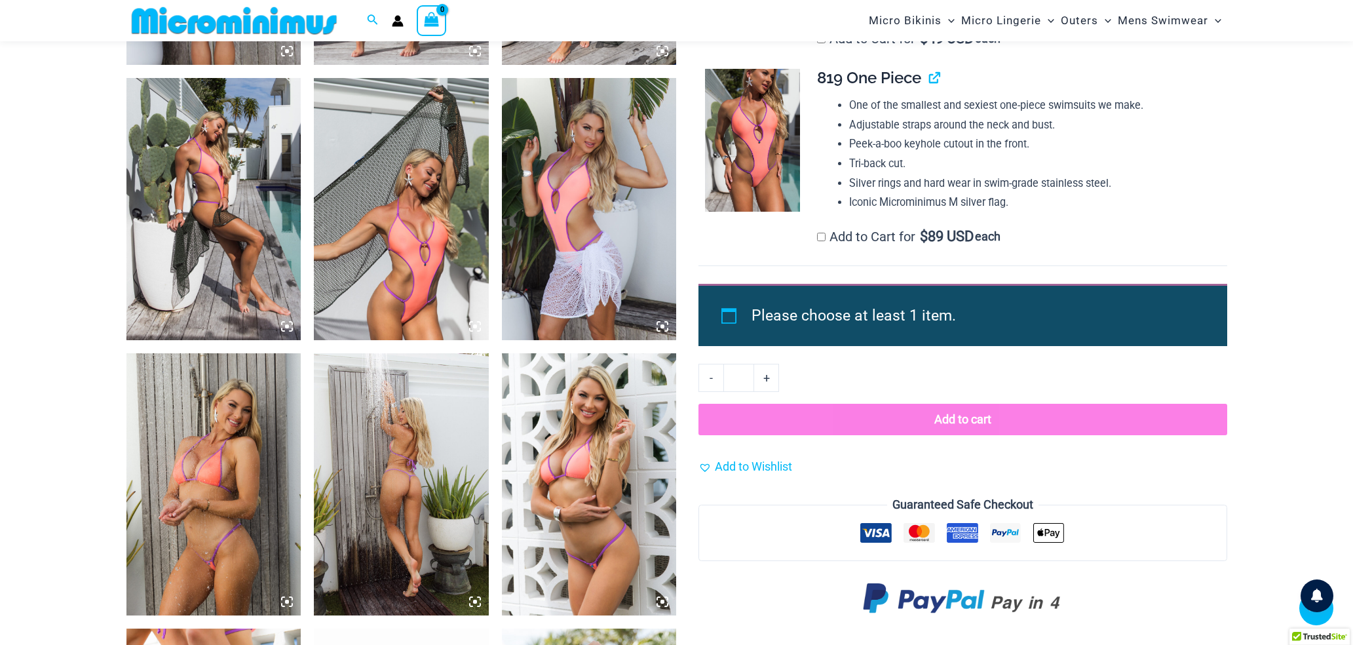
scroll to position [1150, 0]
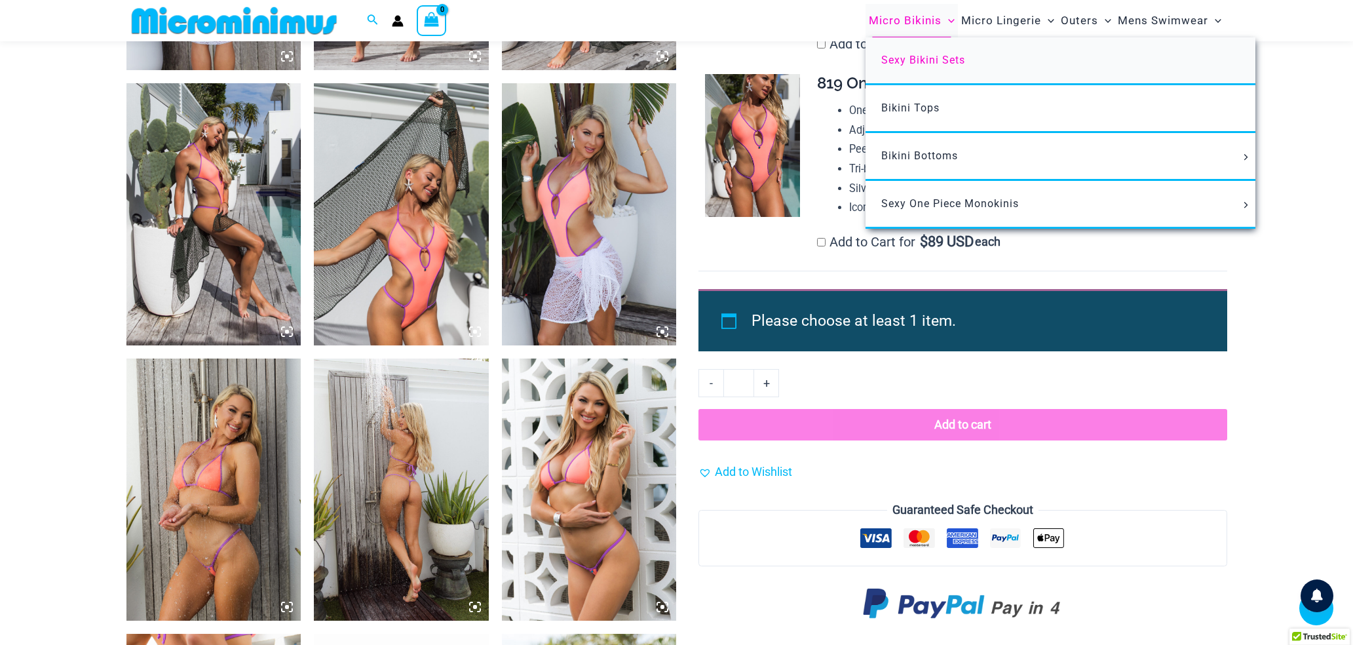
type input "**********"
click at [936, 62] on span "Sexy Bikini Sets" at bounding box center [923, 60] width 84 height 12
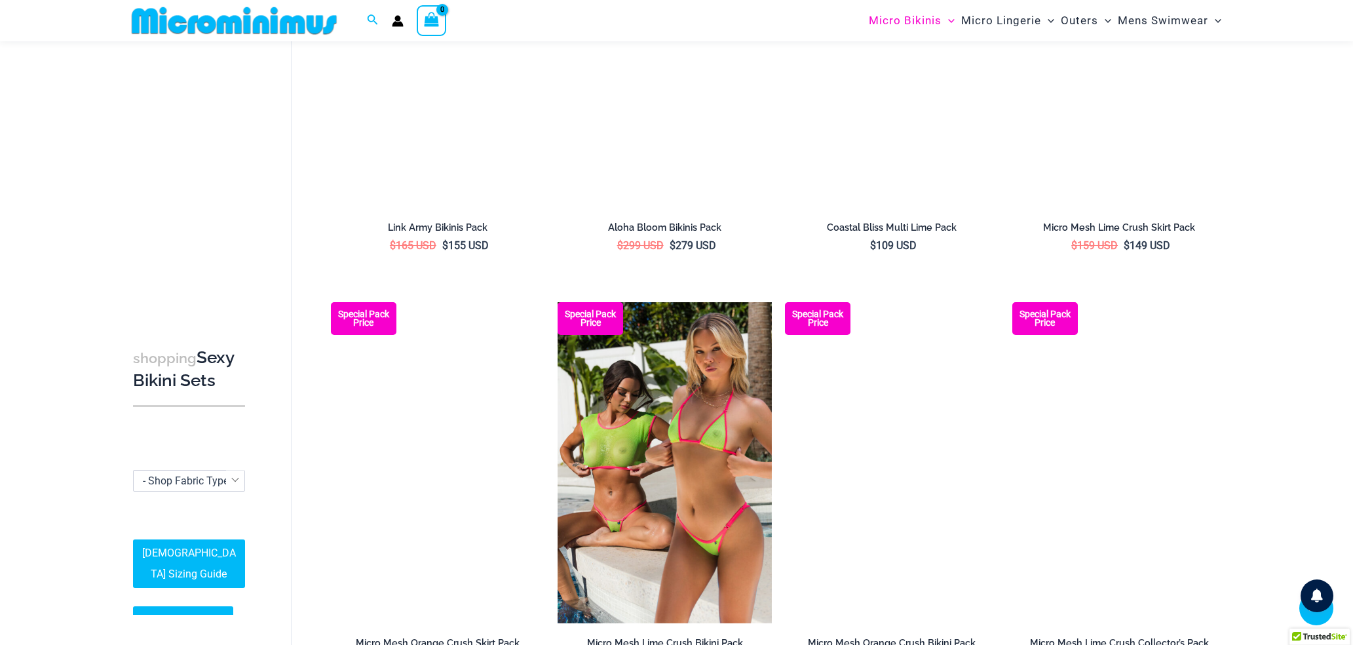
scroll to position [2759, 0]
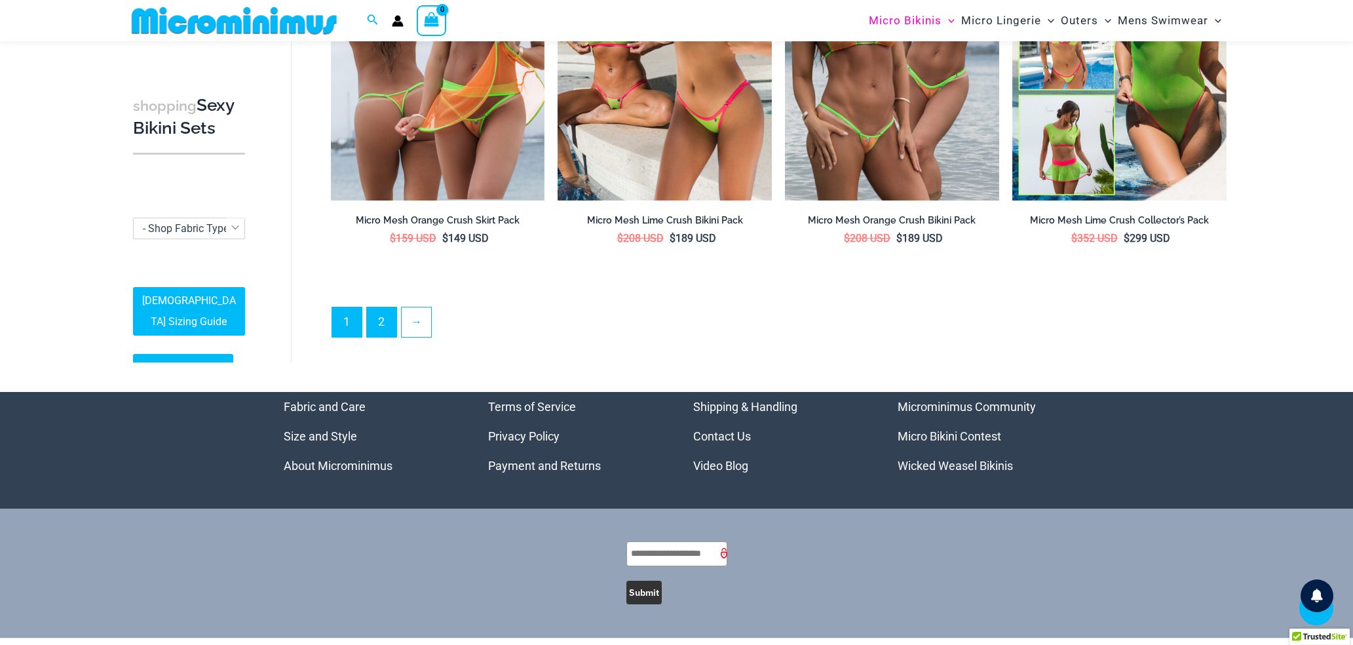
type input "**********"
click at [385, 320] on link "2" at bounding box center [381, 321] width 29 height 31
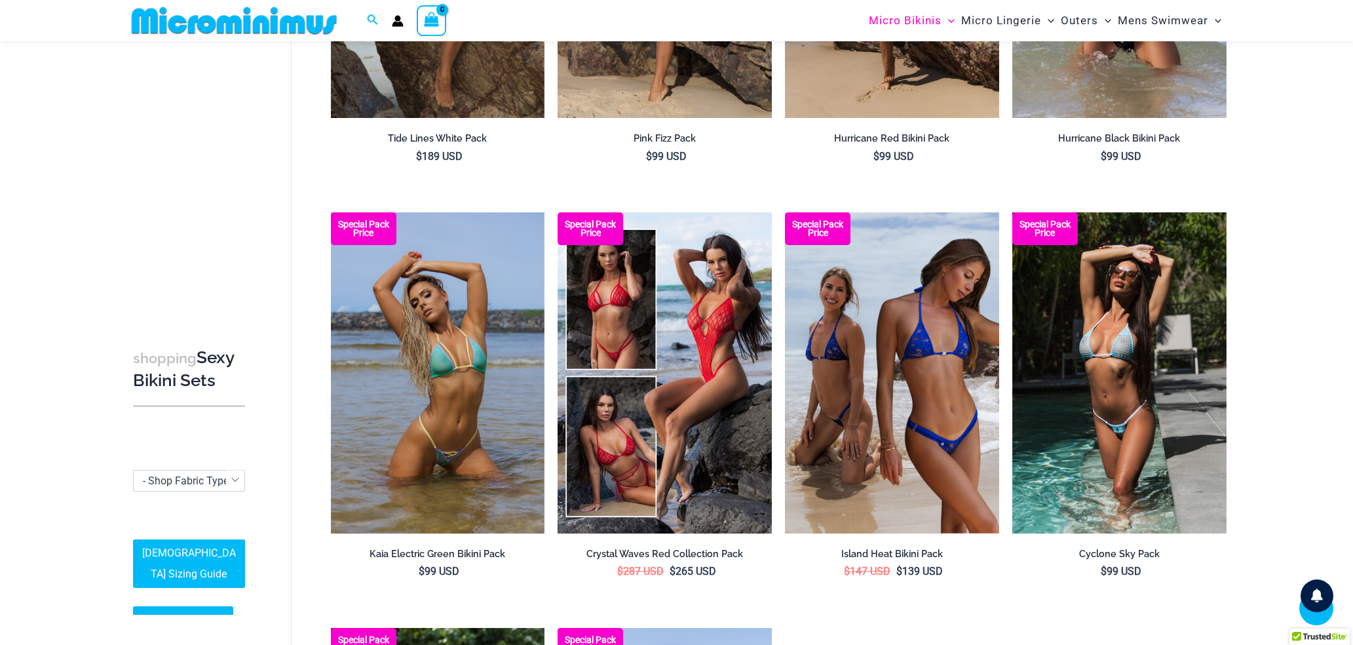
scroll to position [2014, 0]
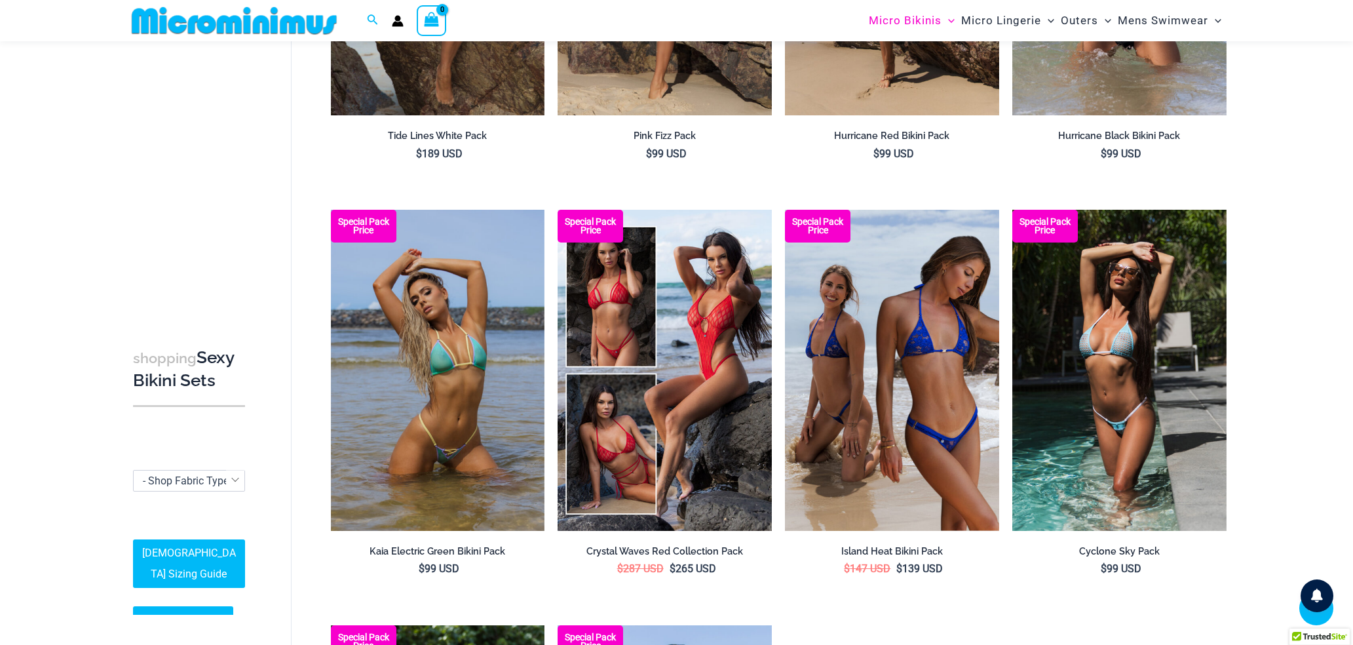
type input "**********"
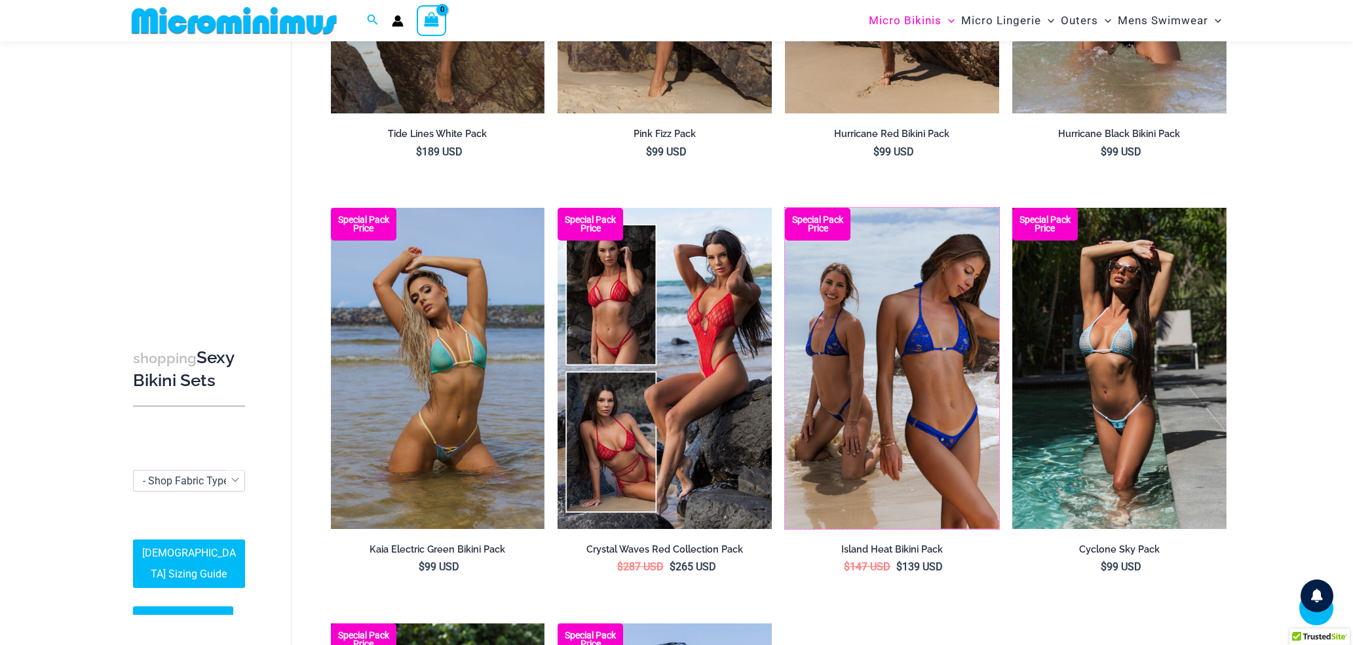
click at [785, 208] on img at bounding box center [785, 208] width 0 height 0
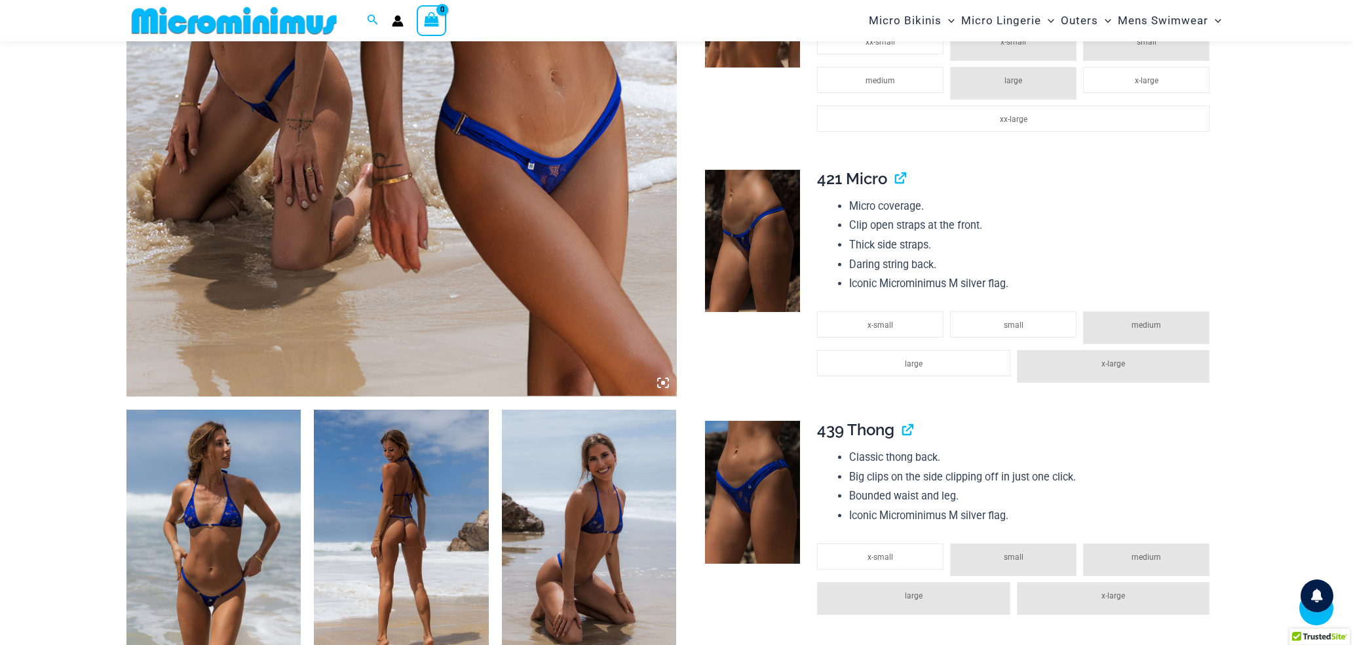
scroll to position [546, 0]
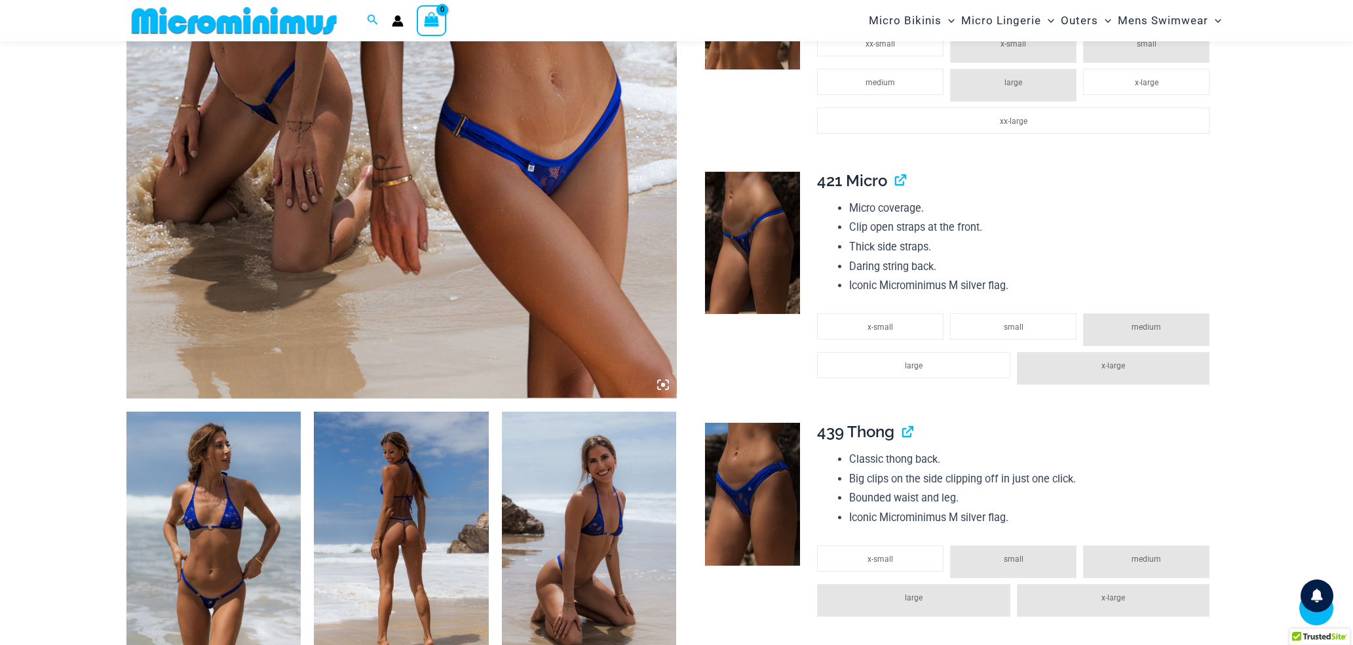
type input "**********"
click at [248, 573] on img at bounding box center [213, 542] width 175 height 262
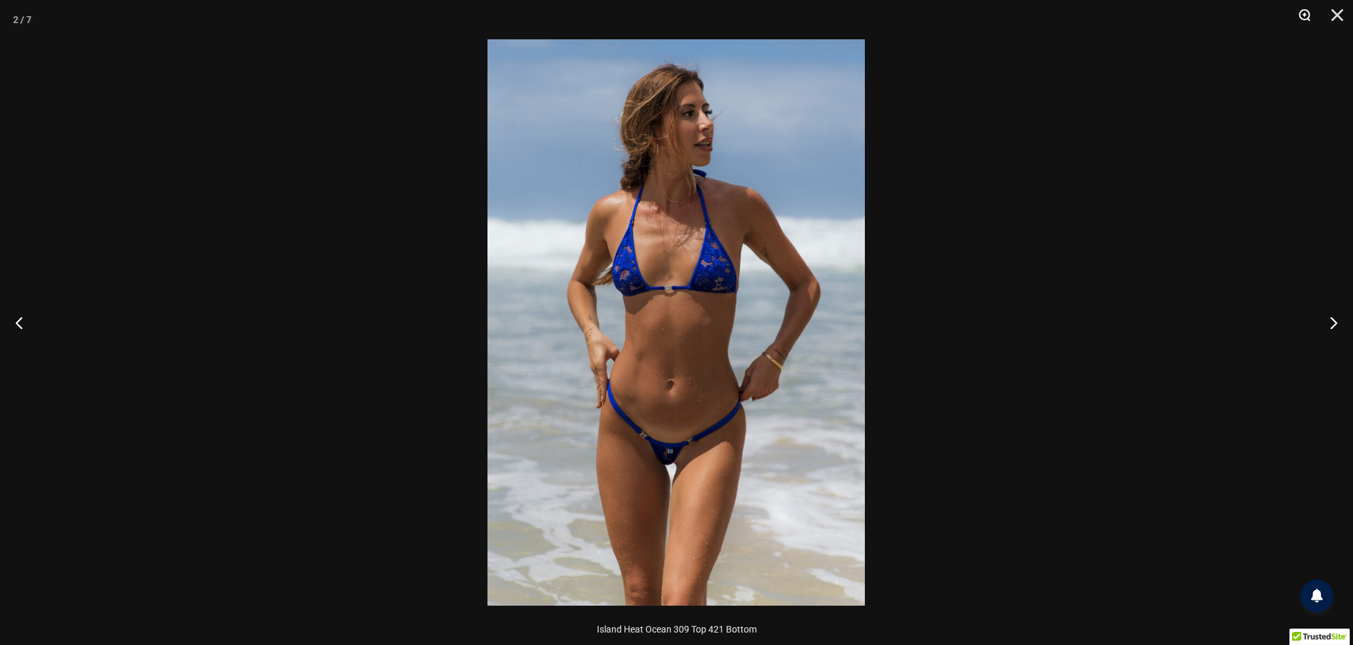
click at [1305, 11] on button "Zoom" at bounding box center [1300, 19] width 33 height 39
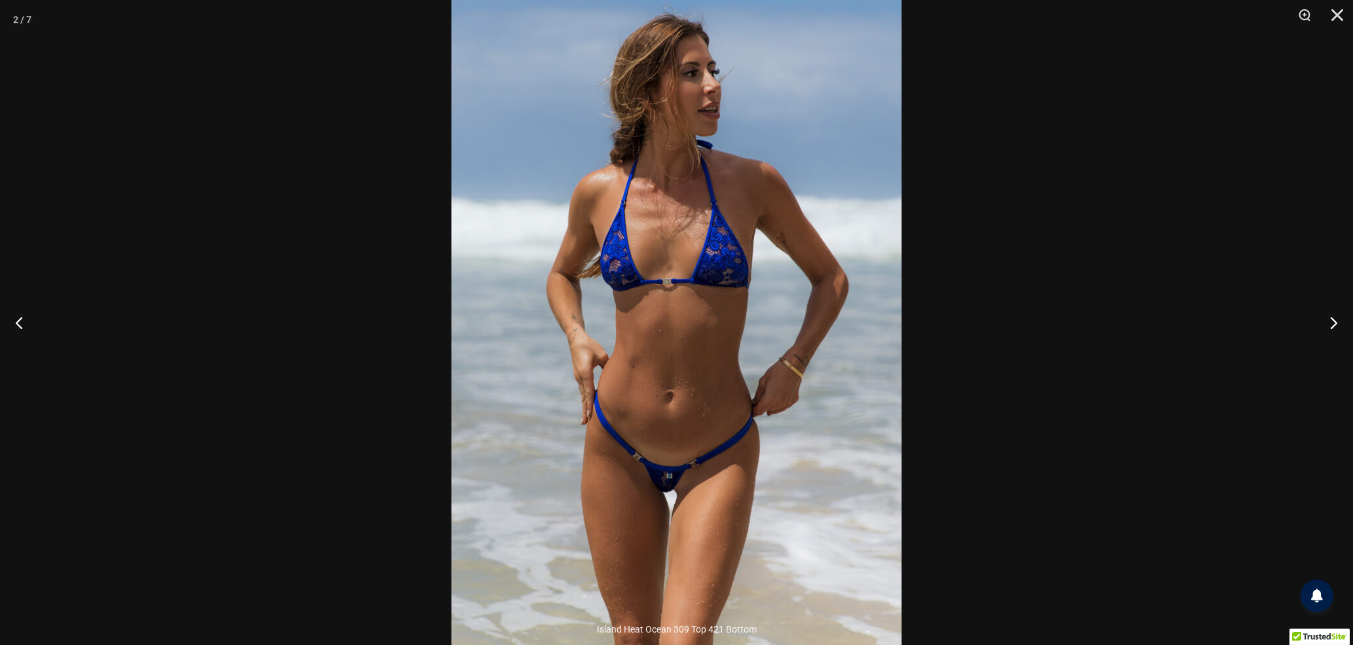
click at [660, 419] on img at bounding box center [676, 322] width 450 height 675
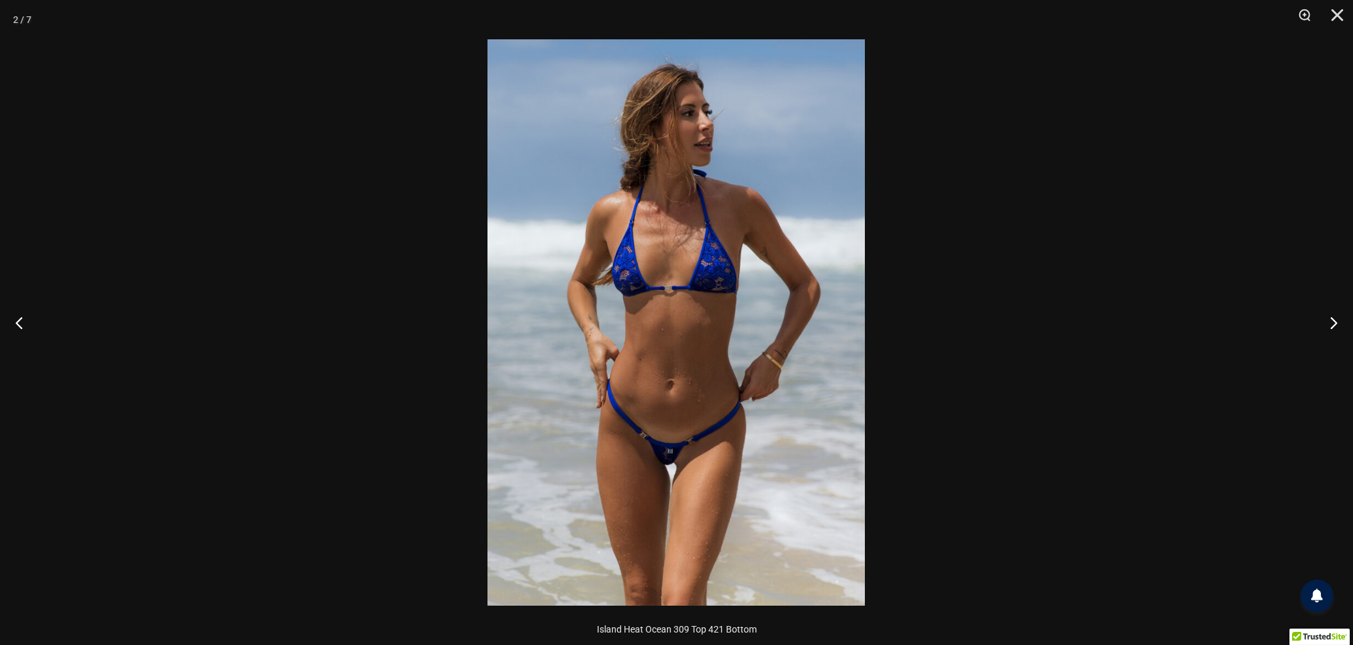
click at [660, 418] on img at bounding box center [675, 322] width 377 height 566
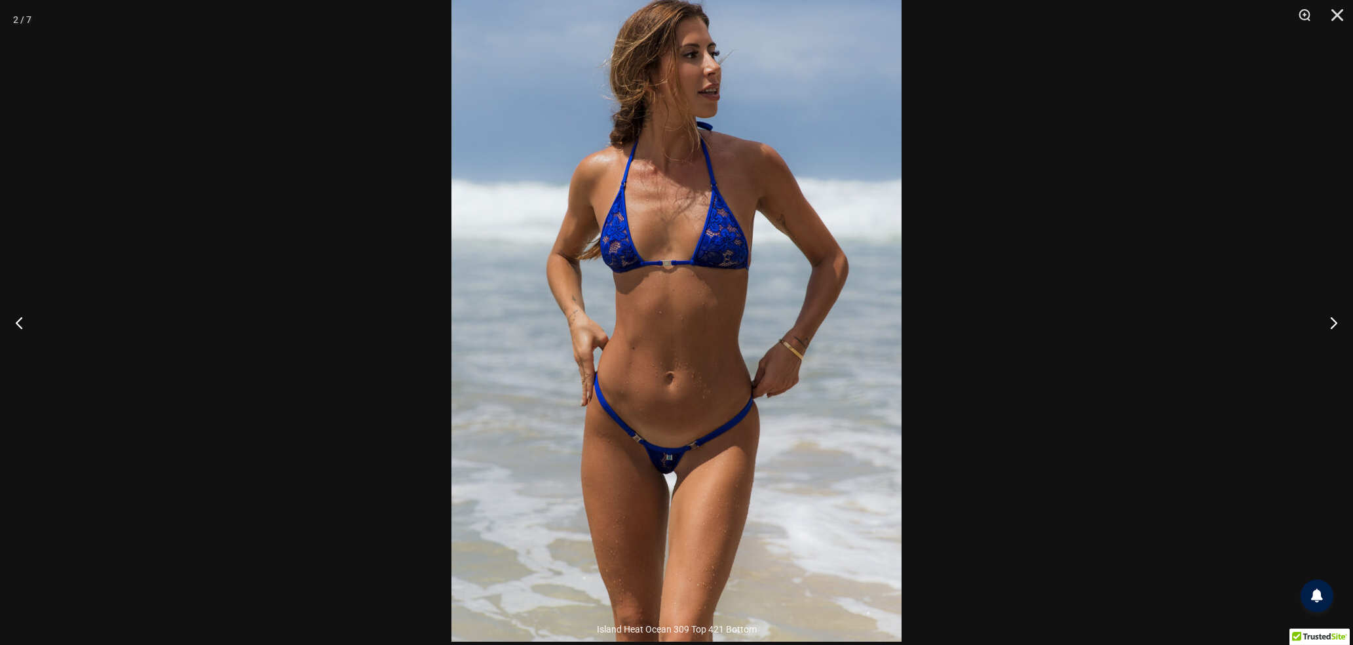
click at [660, 418] on img at bounding box center [676, 304] width 450 height 675
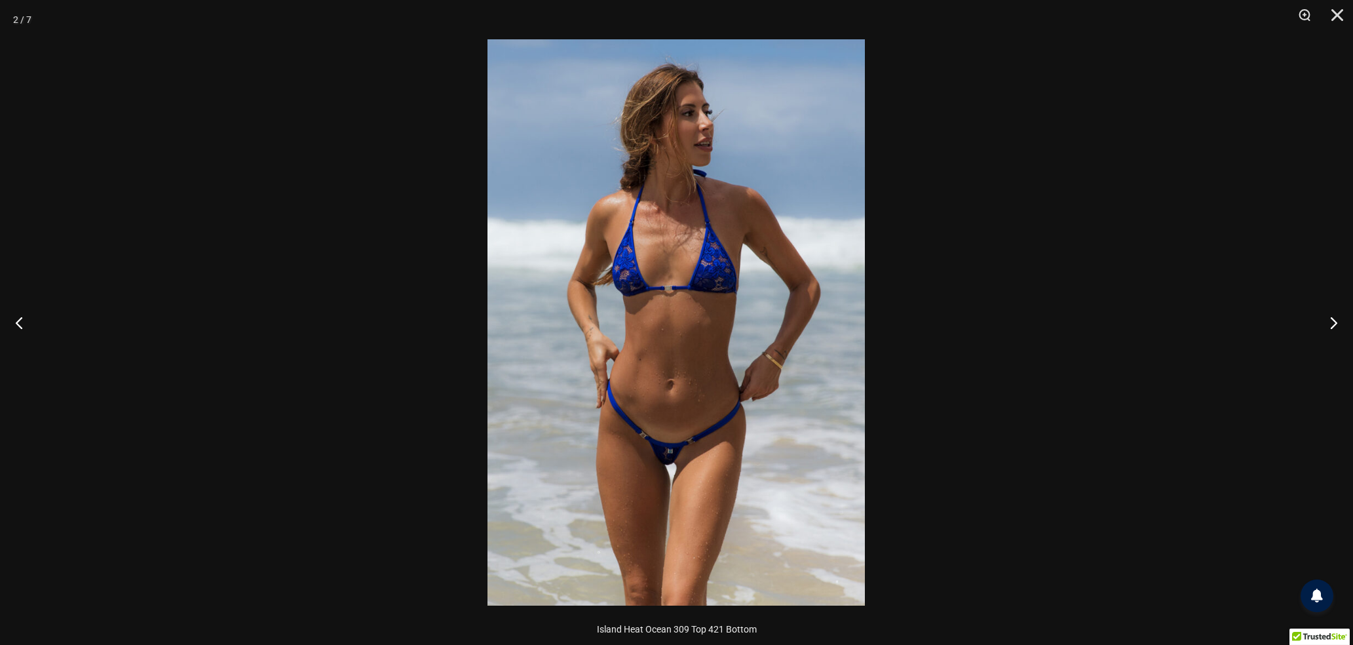
click at [660, 418] on img at bounding box center [675, 322] width 377 height 566
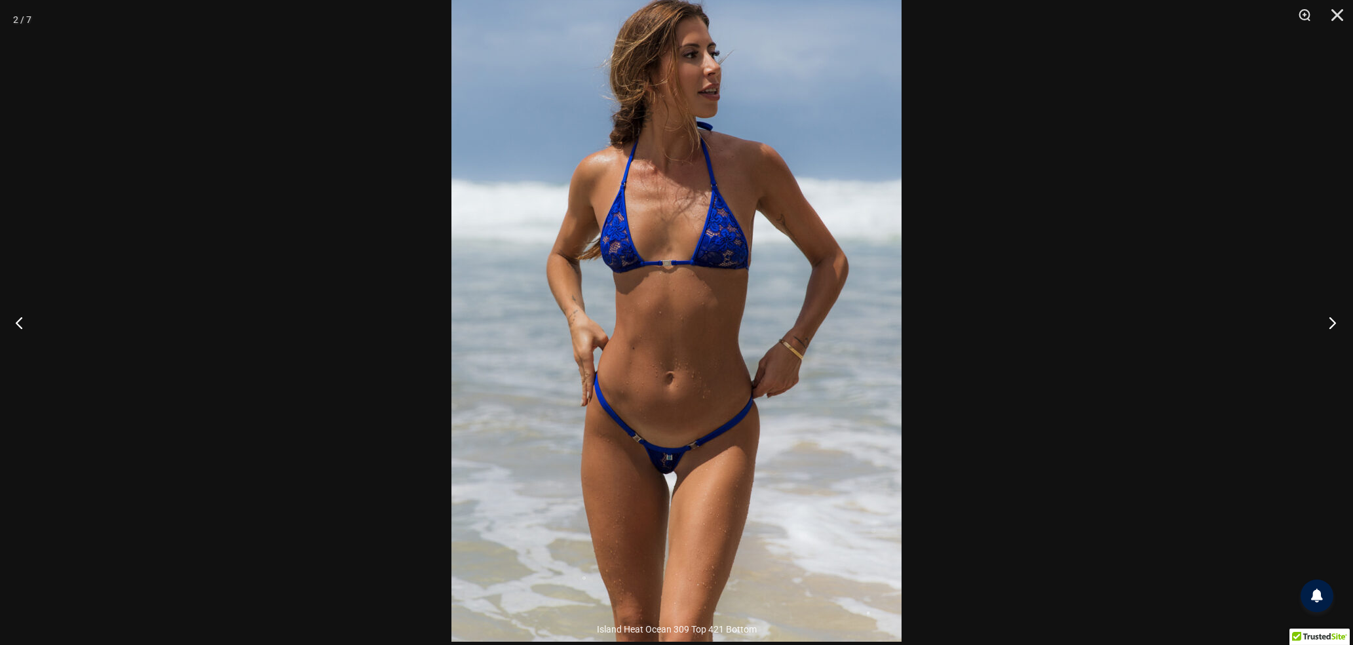
click at [1333, 324] on button "Next" at bounding box center [1328, 323] width 49 height 66
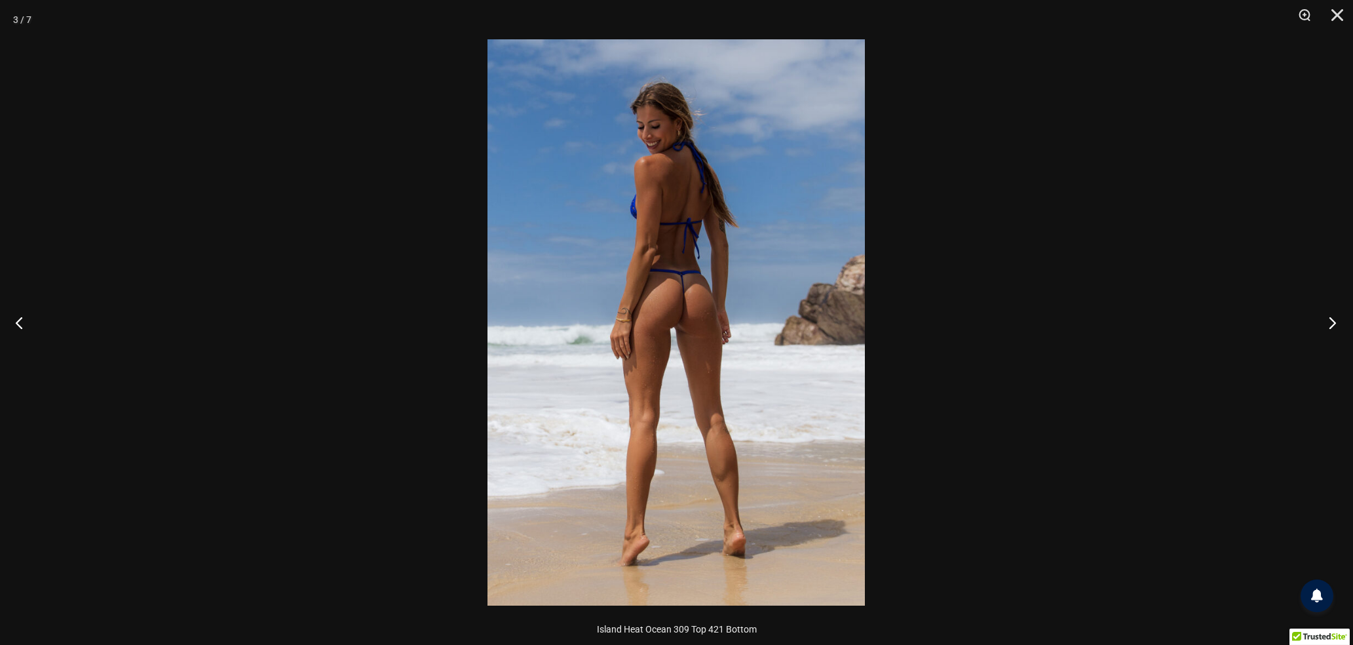
click at [1333, 324] on button "Next" at bounding box center [1328, 323] width 49 height 66
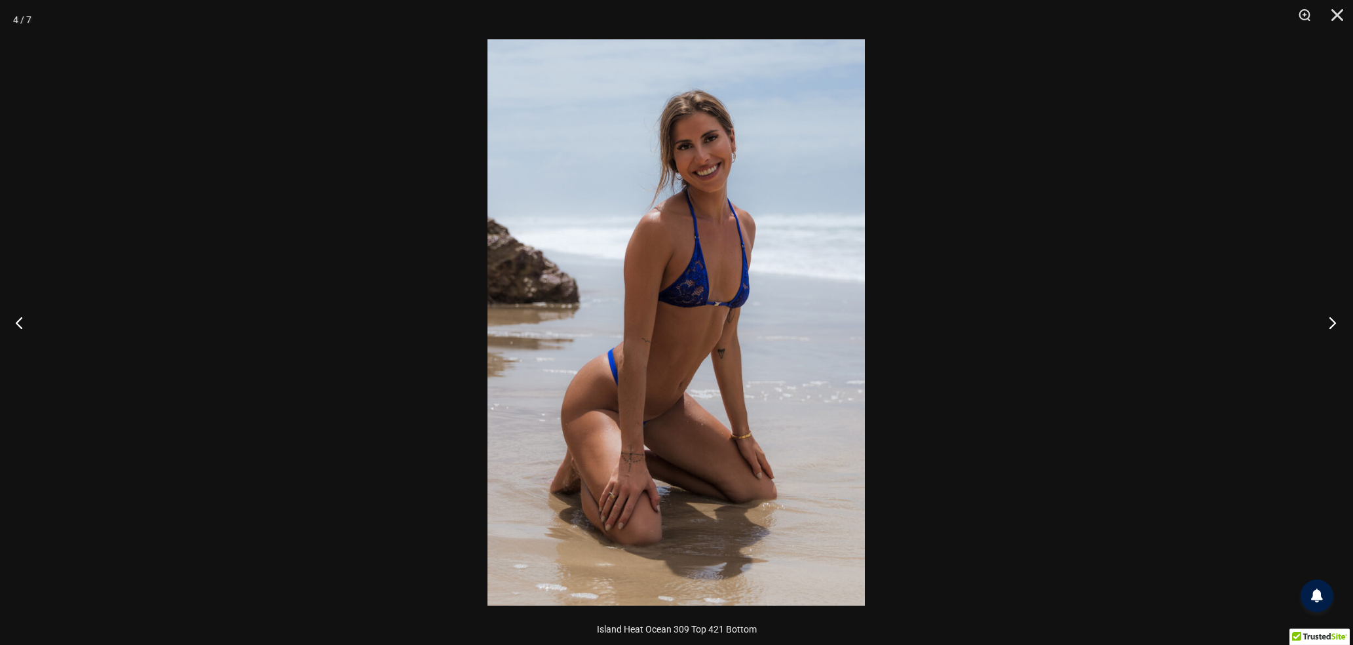
click at [1333, 324] on button "Next" at bounding box center [1328, 323] width 49 height 66
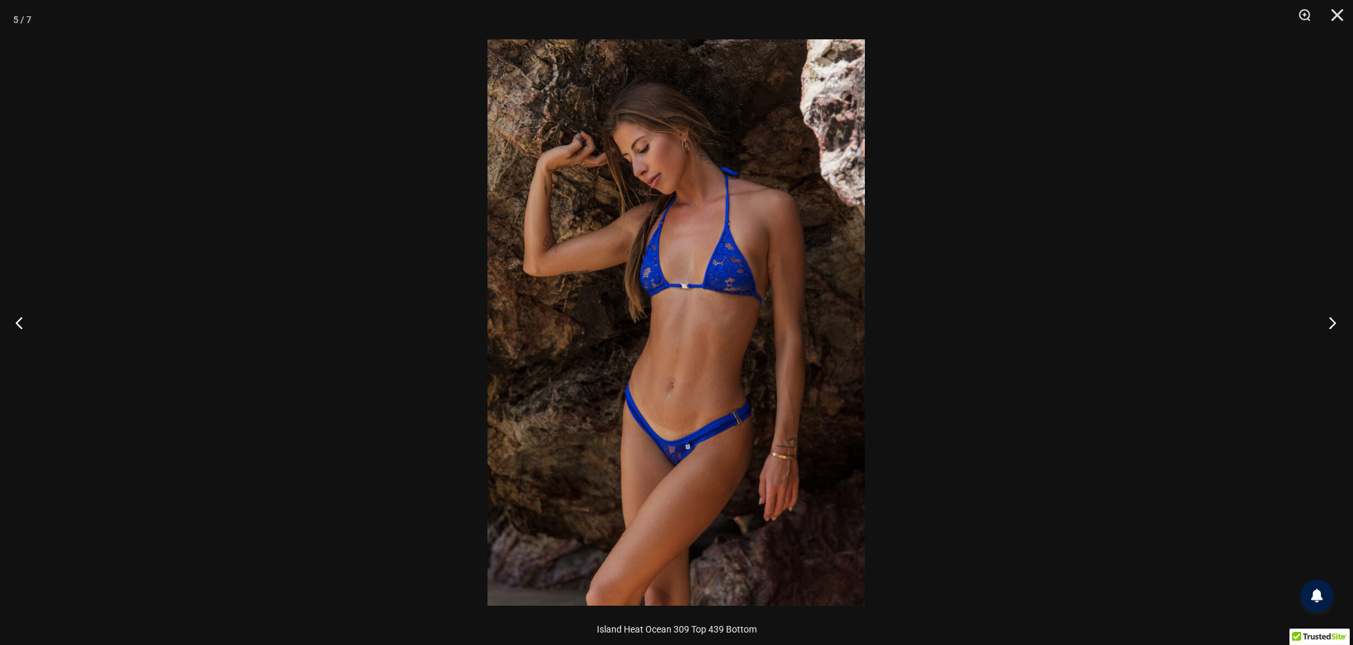
click at [1333, 324] on button "Next" at bounding box center [1328, 323] width 49 height 66
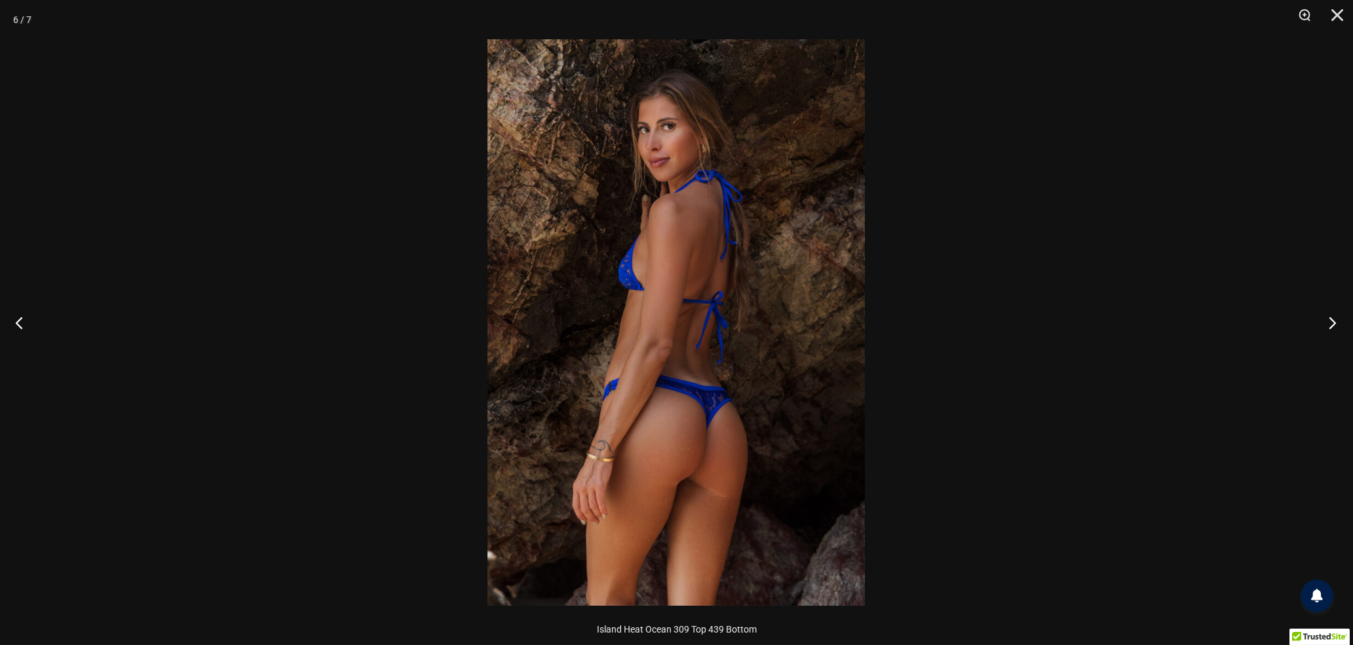
click at [1333, 324] on button "Next" at bounding box center [1328, 323] width 49 height 66
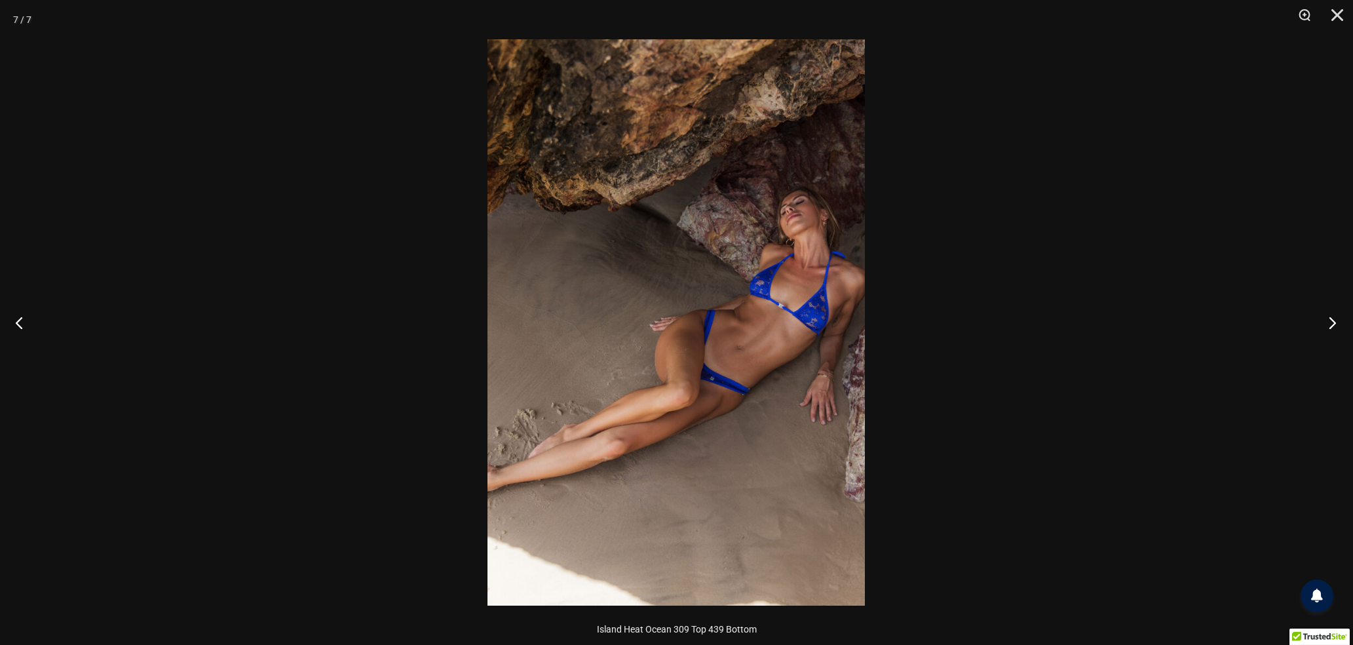
click at [1333, 324] on button "Next" at bounding box center [1328, 323] width 49 height 66
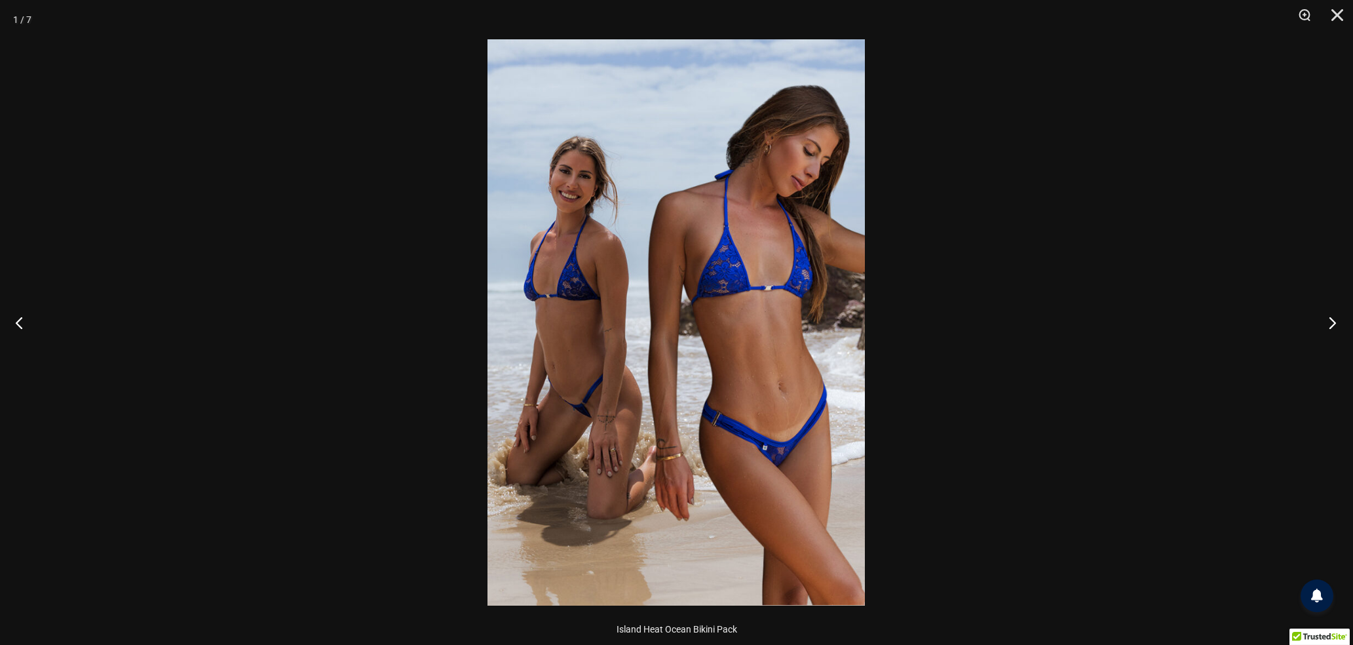
click at [1333, 324] on button "Next" at bounding box center [1328, 323] width 49 height 66
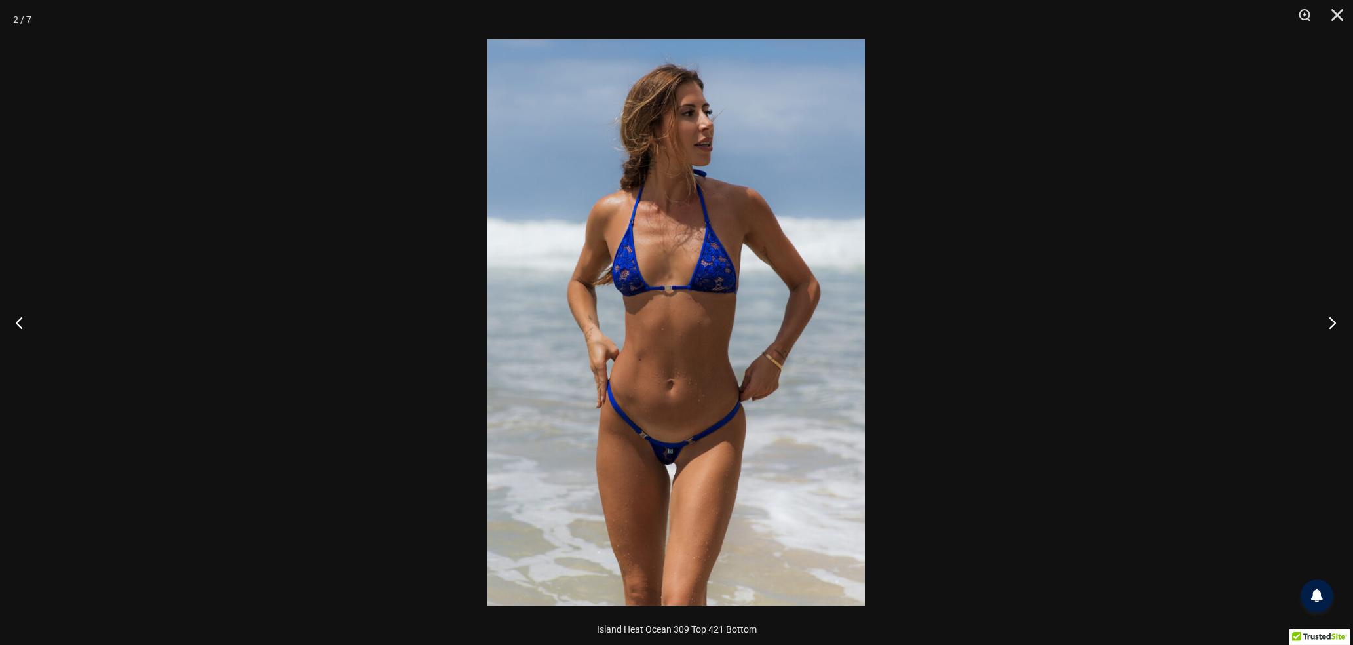
click at [1333, 324] on button "Next" at bounding box center [1328, 323] width 49 height 66
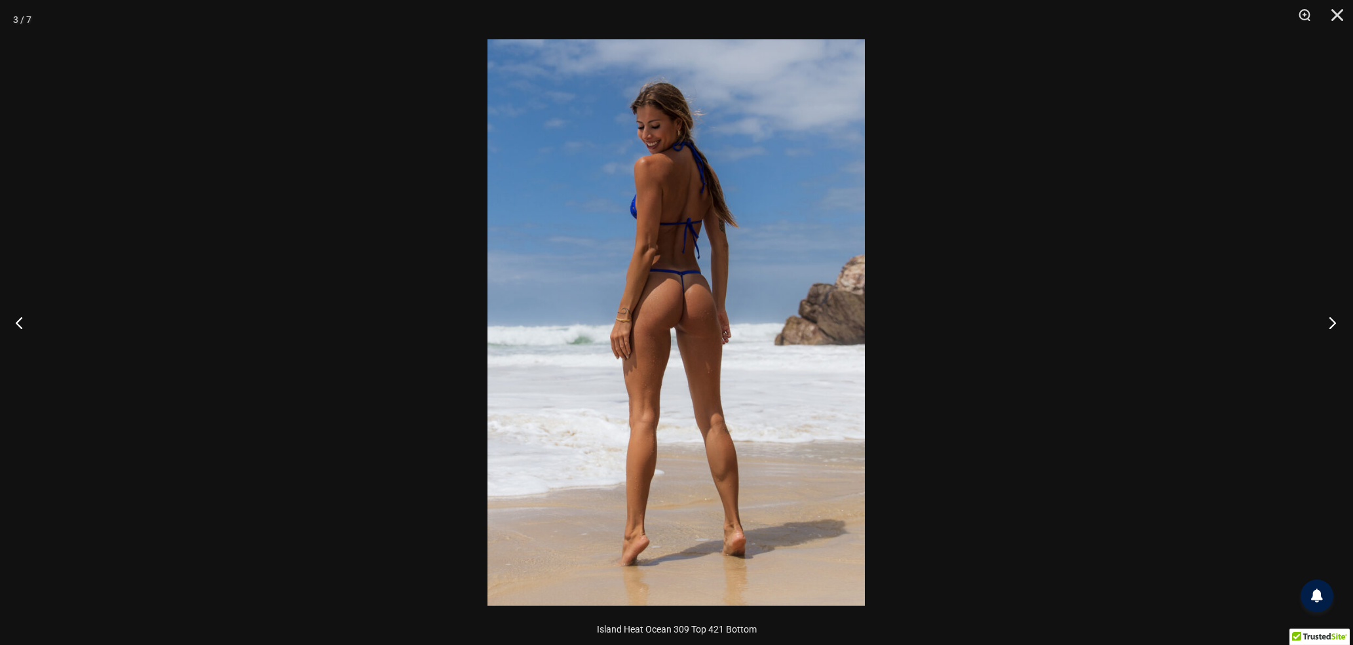
click at [1333, 324] on button "Next" at bounding box center [1328, 323] width 49 height 66
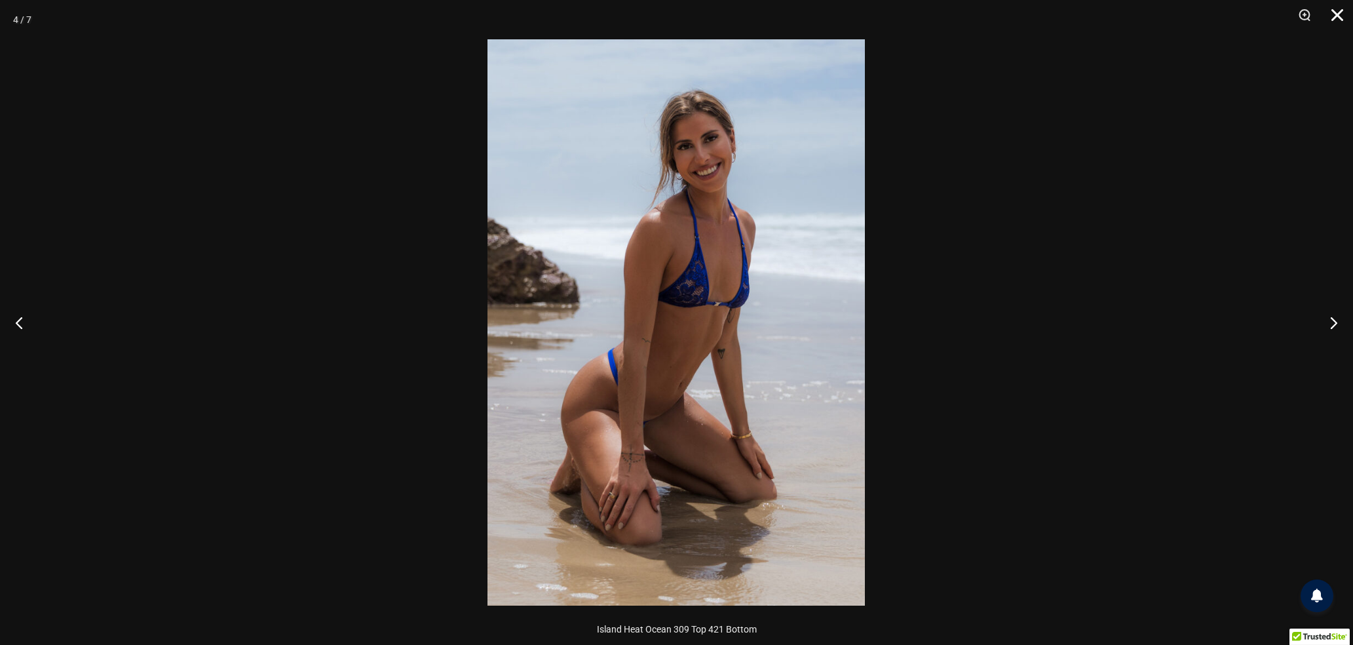
click at [1340, 18] on button "Close" at bounding box center [1332, 19] width 33 height 39
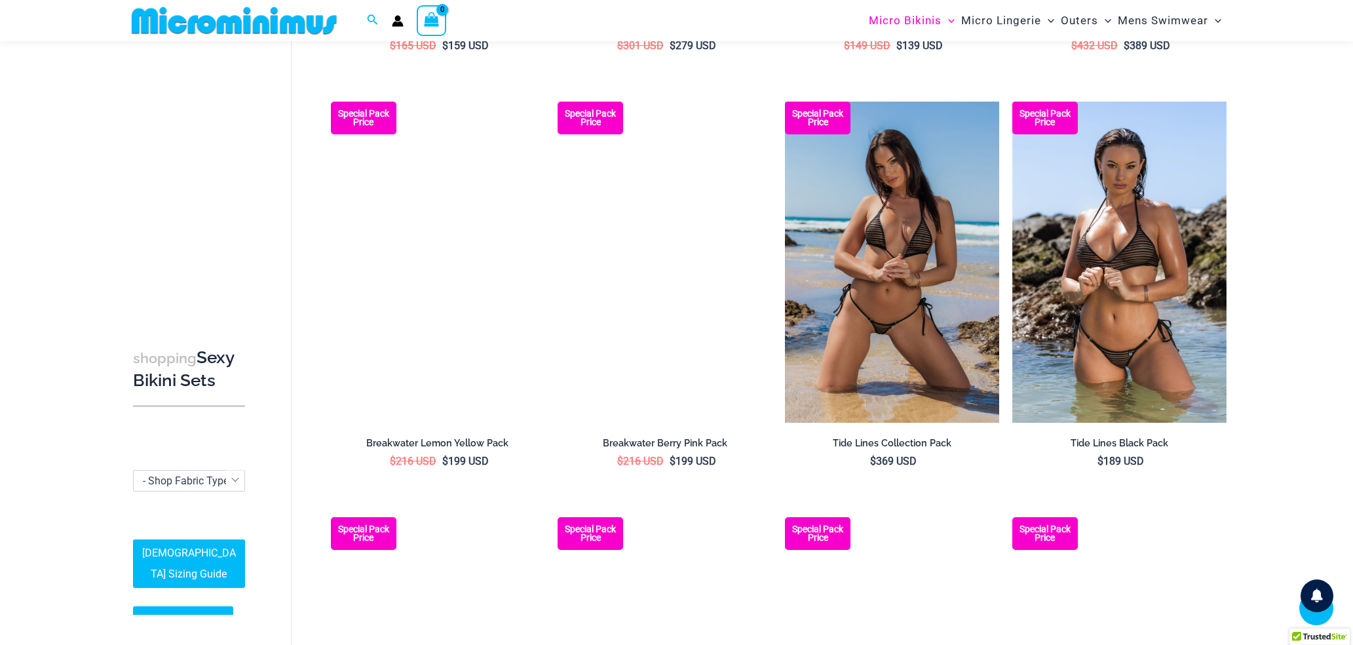
scroll to position [1289, 0]
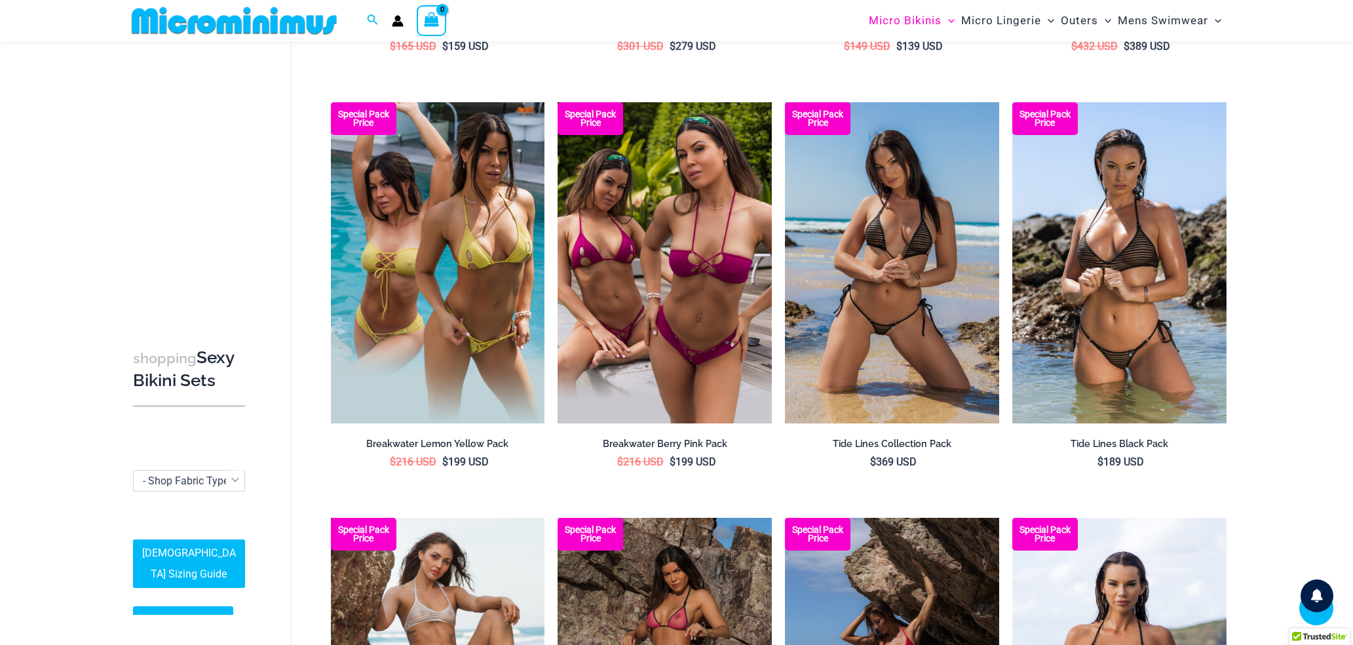
click at [906, 261] on img at bounding box center [892, 262] width 214 height 321
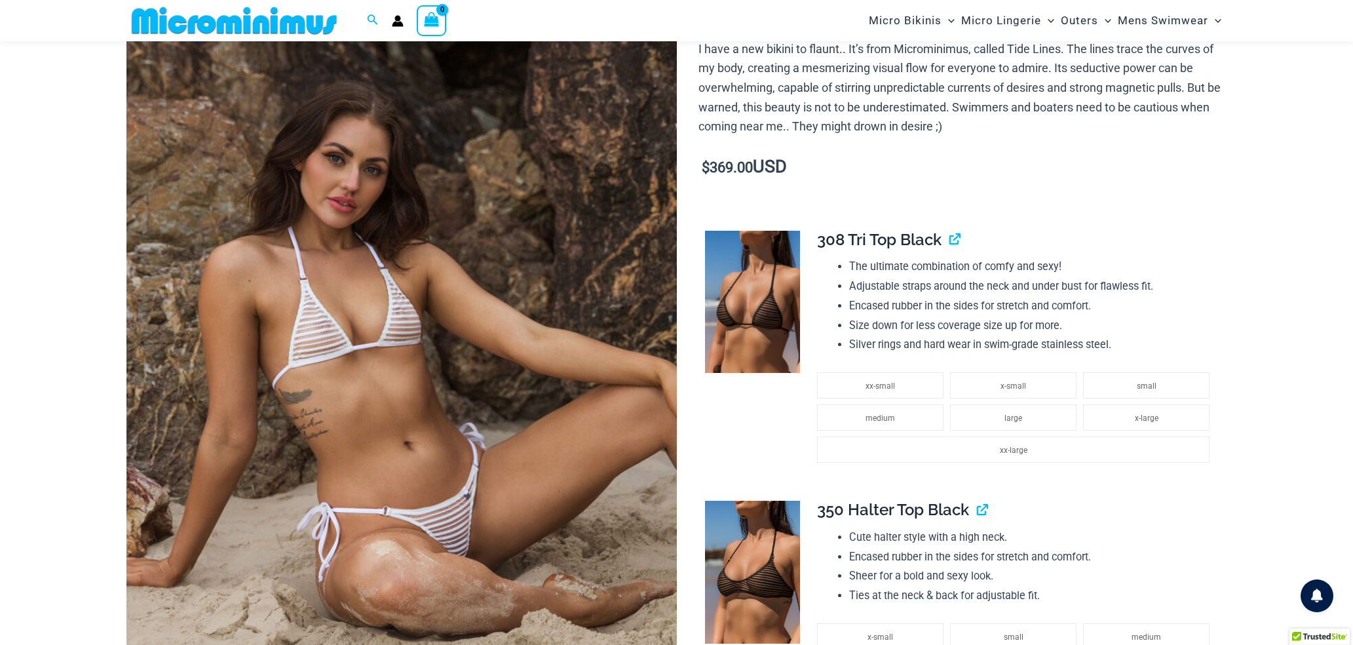
scroll to position [185, 0]
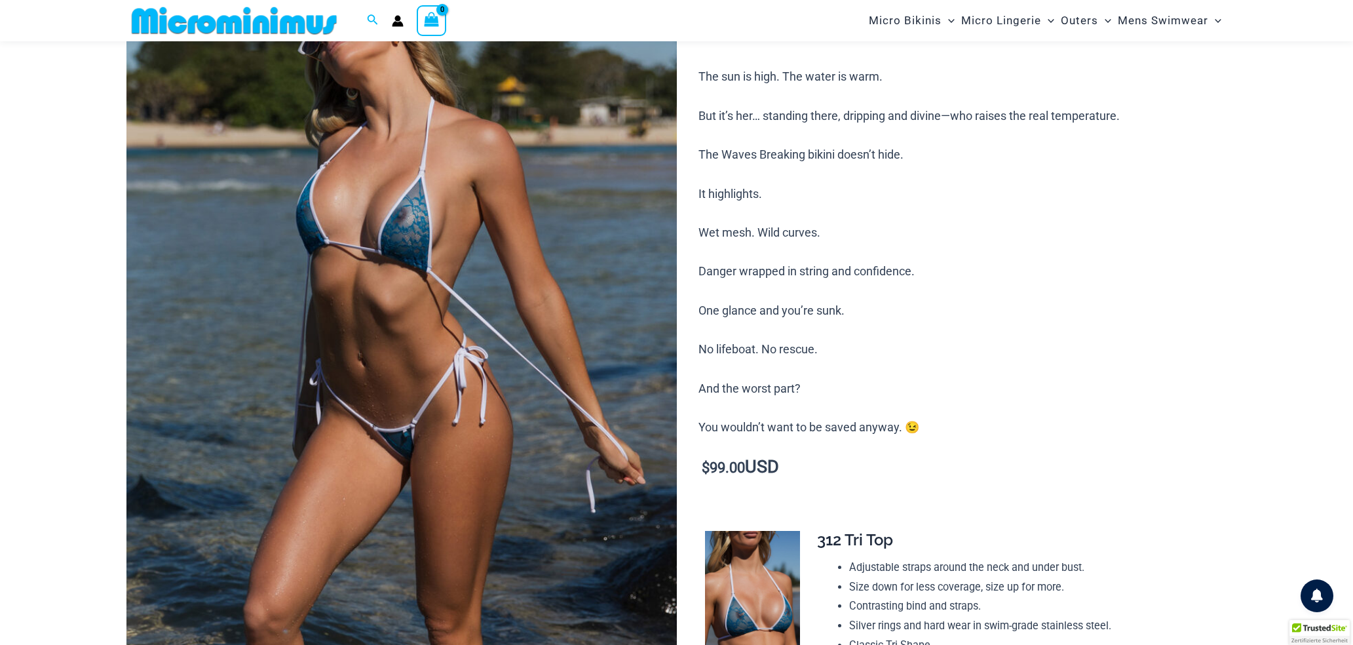
scroll to position [170, 0]
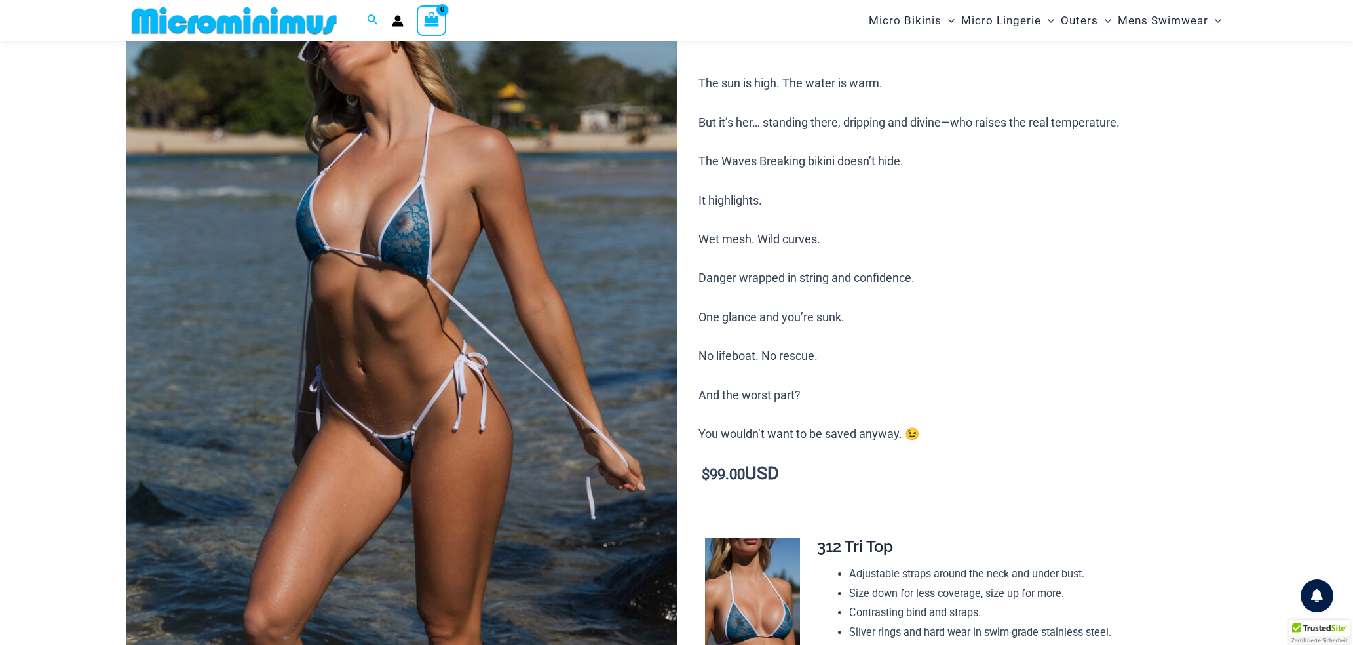
type input "**********"
click at [426, 306] on img at bounding box center [401, 363] width 550 height 826
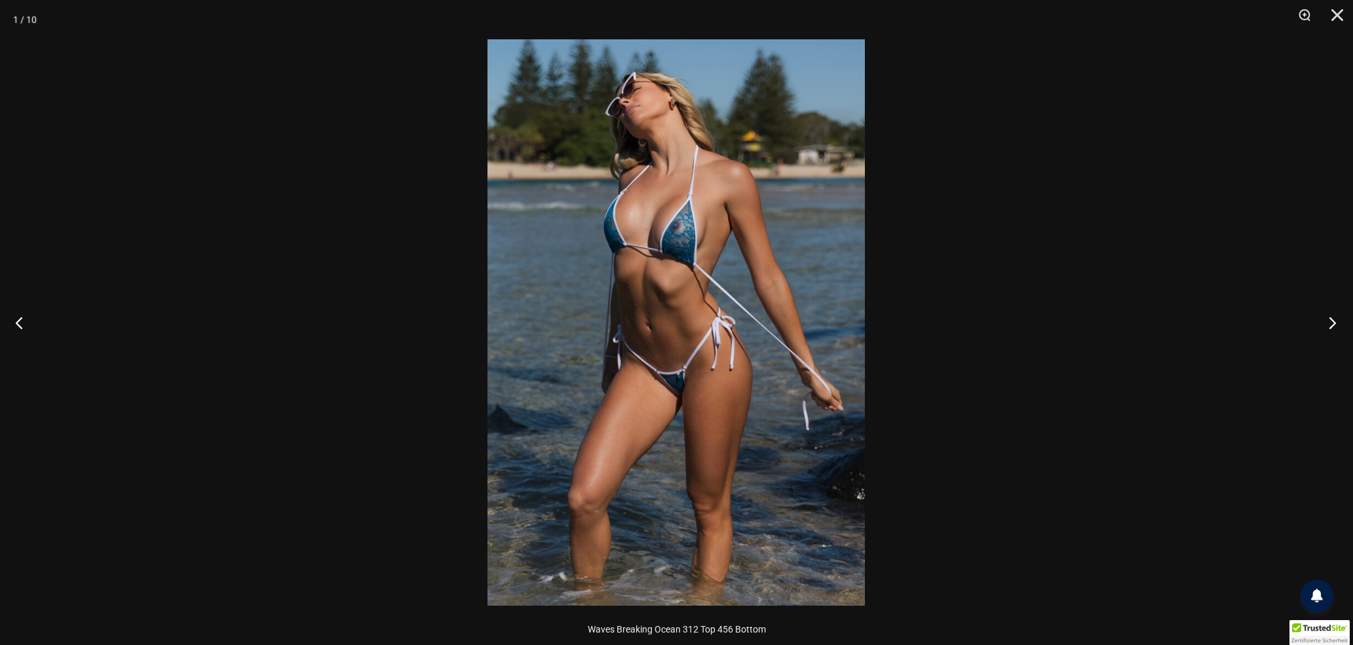
click at [1330, 322] on button "Next" at bounding box center [1328, 323] width 49 height 66
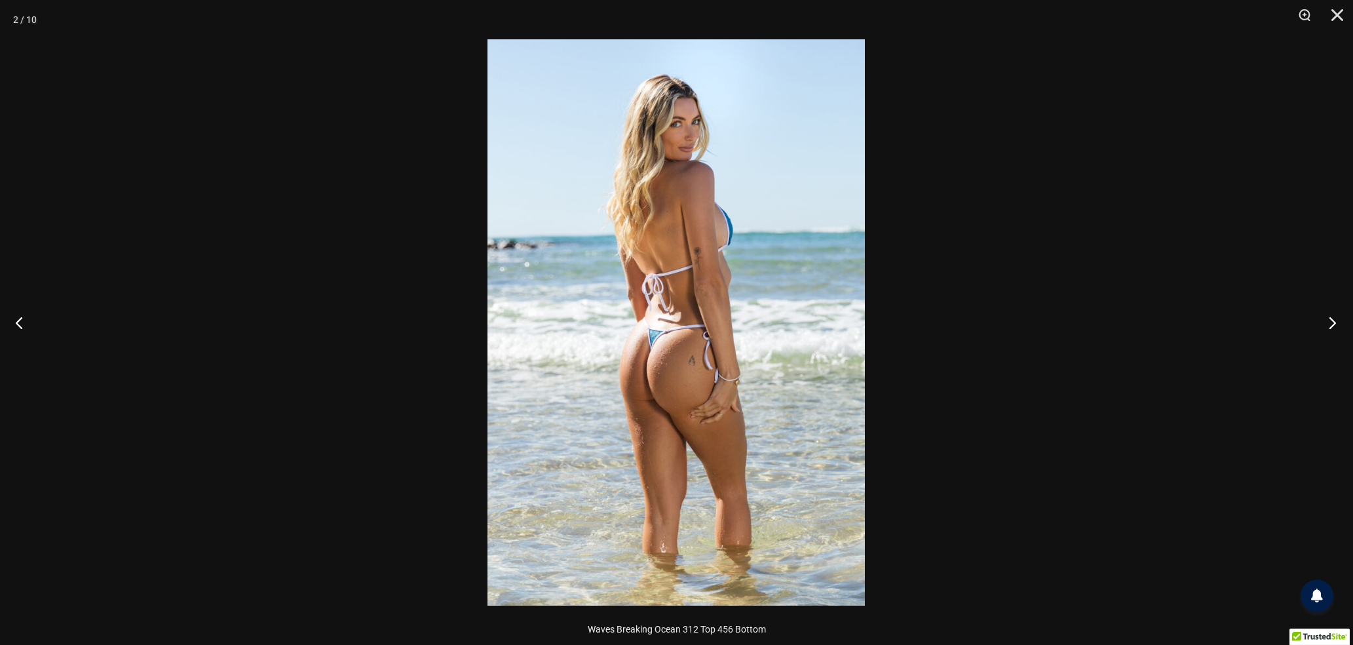
click at [1330, 322] on button "Next" at bounding box center [1328, 323] width 49 height 66
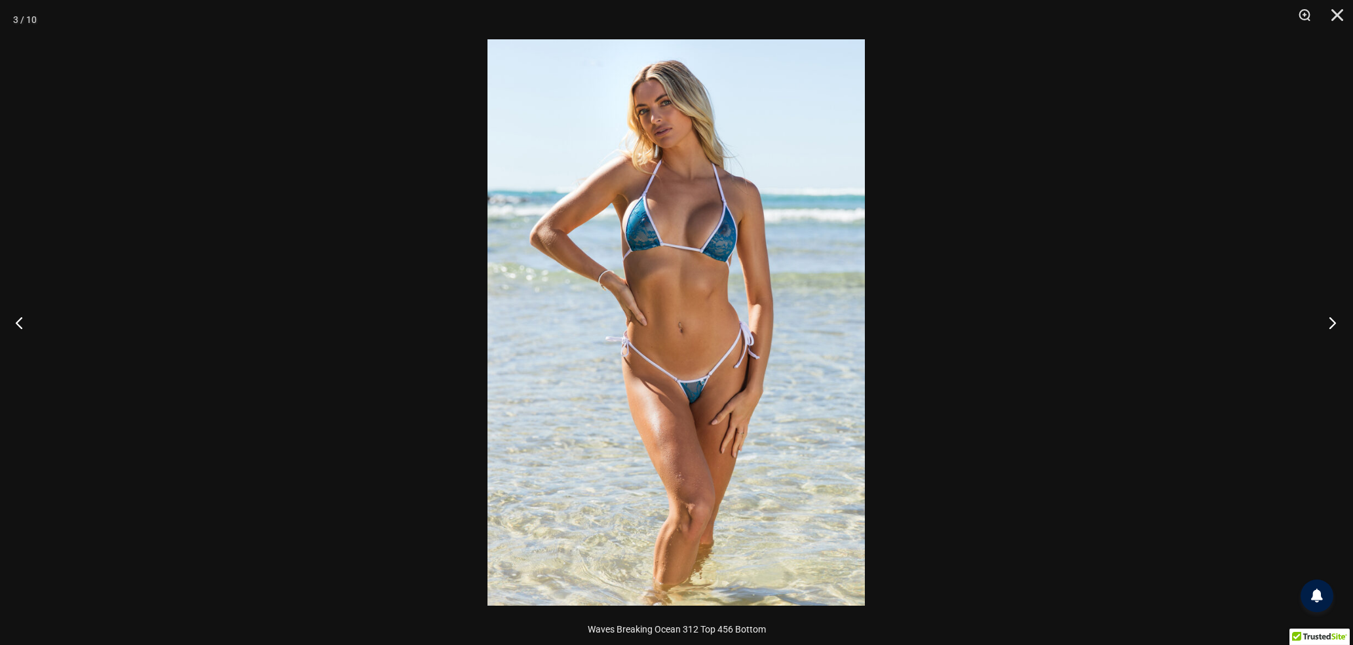
click at [1330, 322] on button "Next" at bounding box center [1328, 323] width 49 height 66
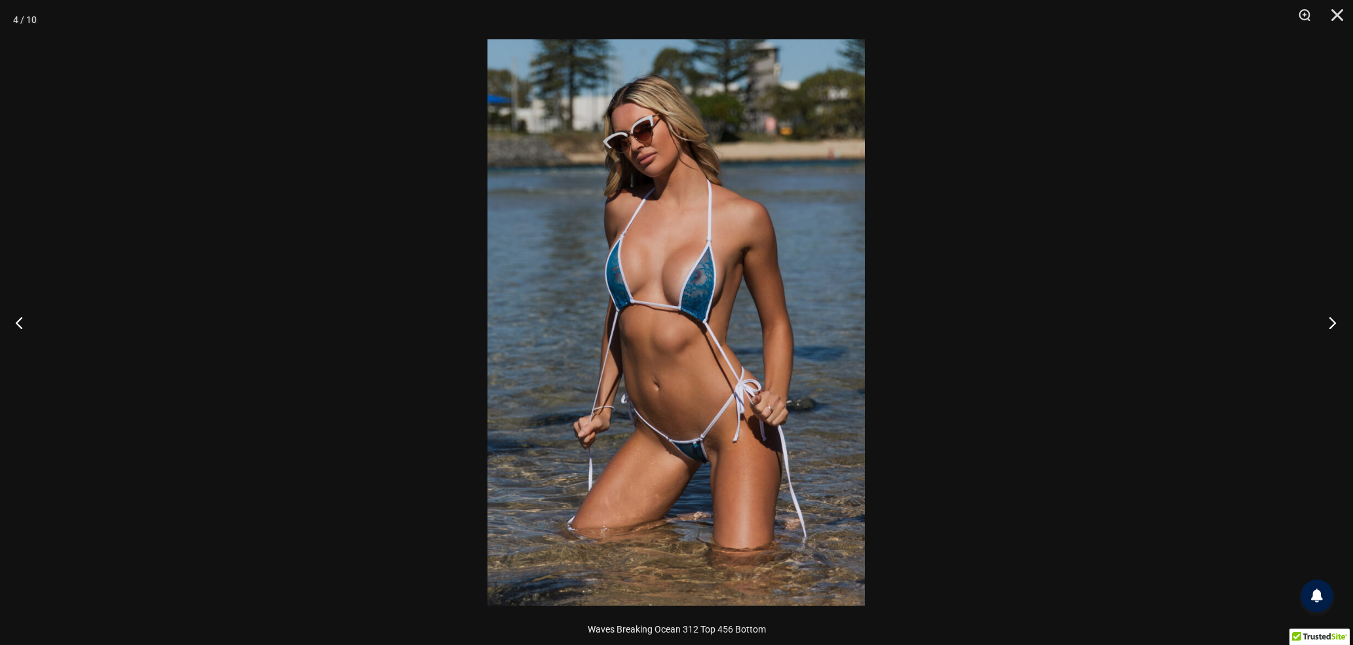
click at [1330, 322] on button "Next" at bounding box center [1328, 323] width 49 height 66
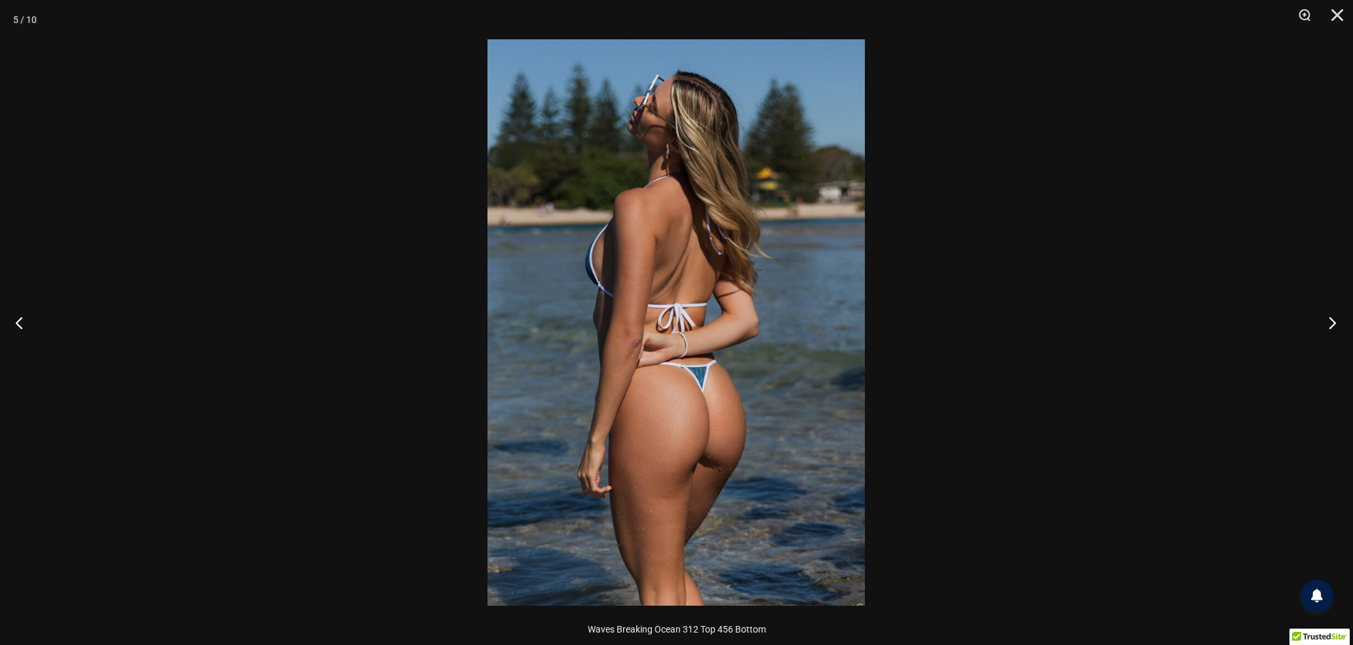
click at [1330, 322] on button "Next" at bounding box center [1328, 323] width 49 height 66
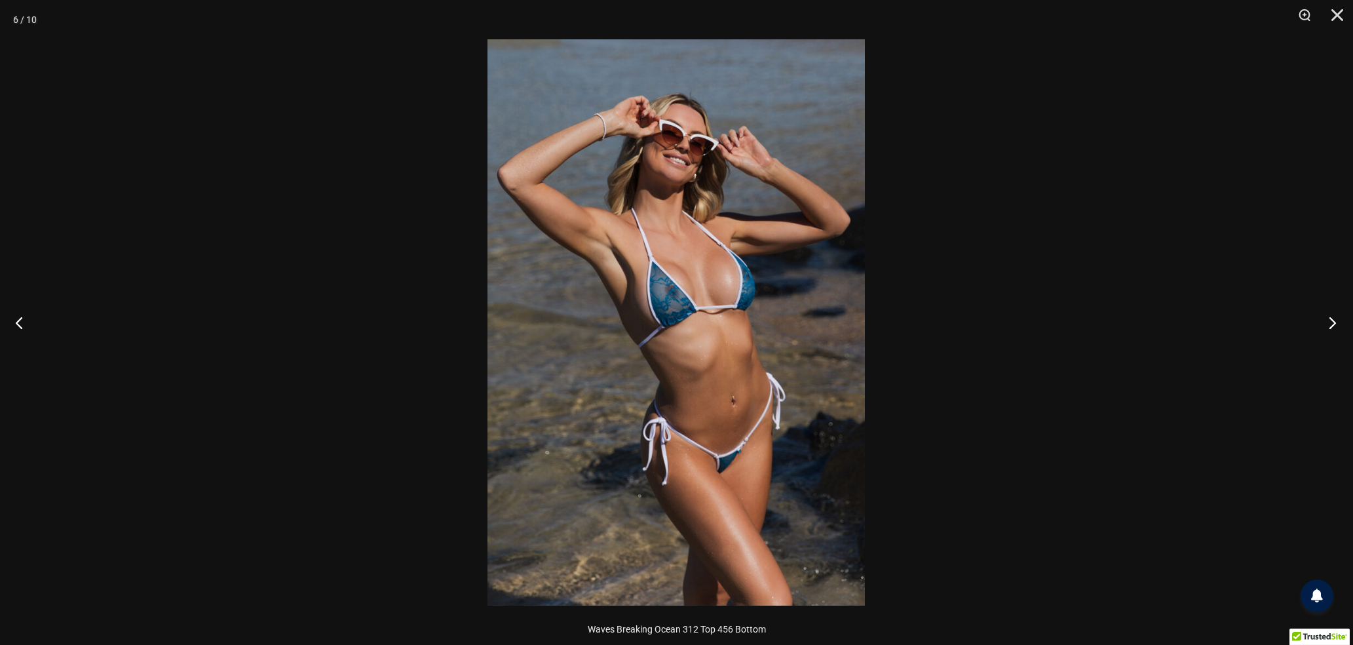
click at [1330, 322] on button "Next" at bounding box center [1328, 323] width 49 height 66
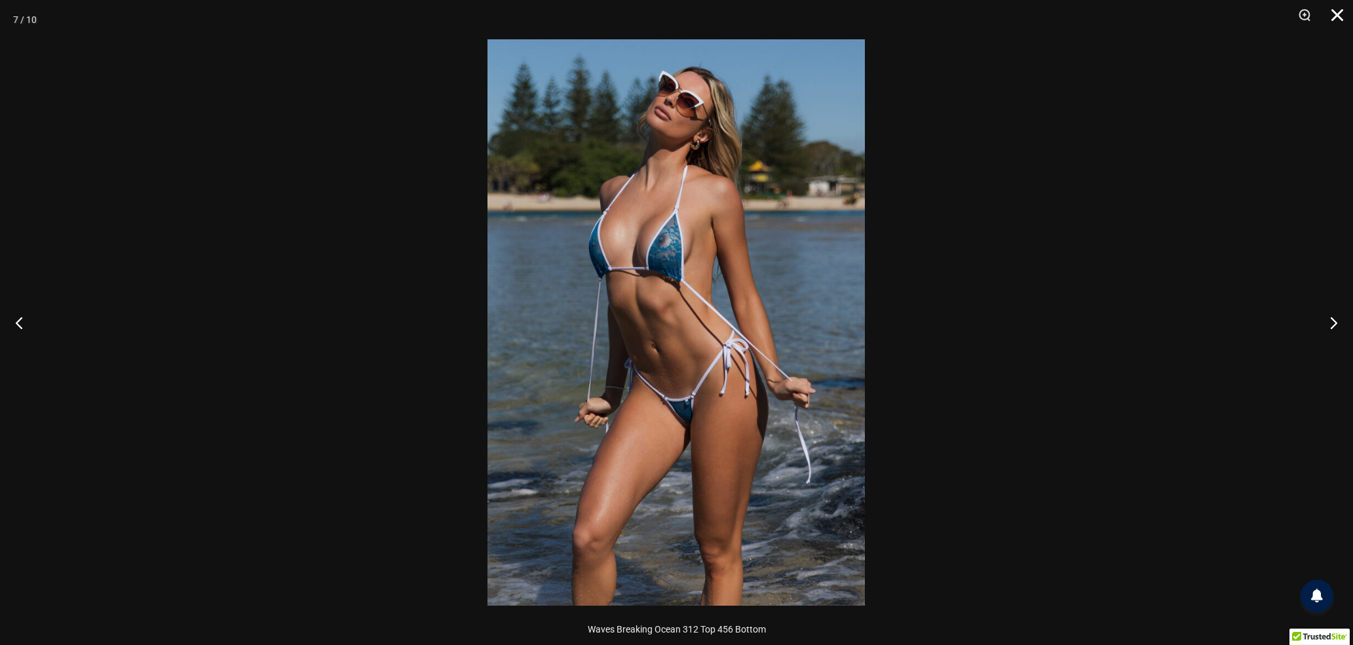
click at [1337, 14] on button "Close" at bounding box center [1332, 19] width 33 height 39
